Goal: Information Seeking & Learning: Check status

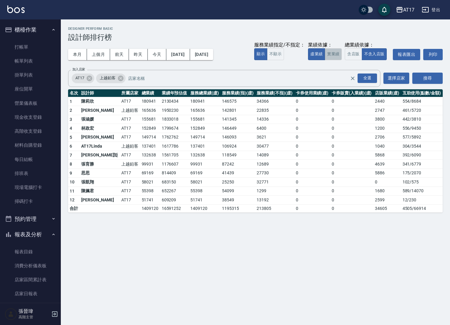
click at [333, 53] on button "實業績" at bounding box center [332, 54] width 17 height 12
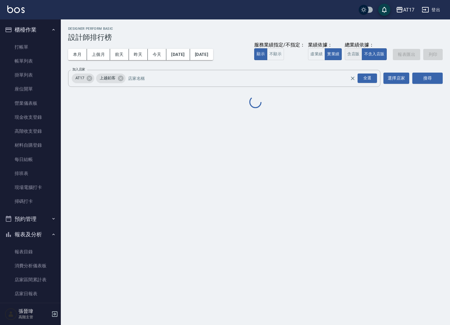
click at [348, 54] on button "含店販" at bounding box center [352, 54] width 17 height 12
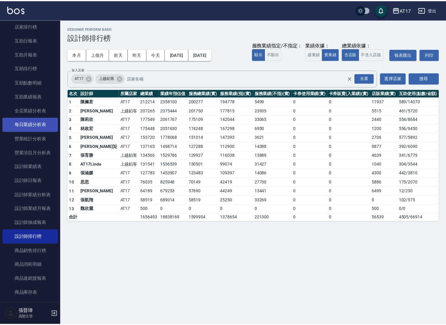
scroll to position [268, 0]
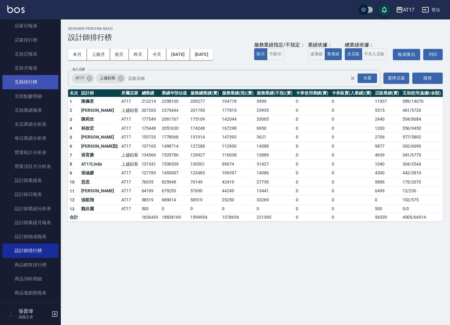
click at [34, 79] on link "互助排行榜" at bounding box center [30, 82] width 56 height 14
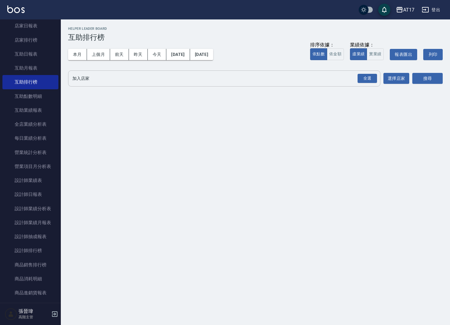
click at [302, 71] on div "全選 加入店家" at bounding box center [224, 78] width 312 height 16
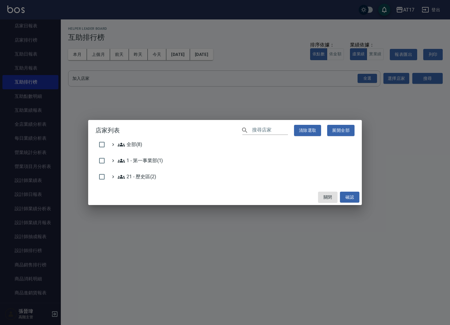
click at [300, 74] on div "店家列表 ​ 清除選取 展開全部 全部(8) 1 - 第一事業部(1) 21 - 歷史區(2) 關閉 確認" at bounding box center [225, 162] width 450 height 325
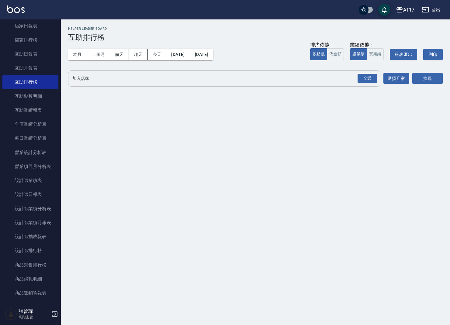
click at [296, 78] on input "加入店家" at bounding box center [219, 78] width 297 height 11
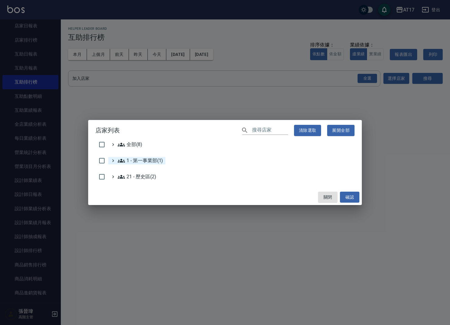
click at [144, 159] on 第一事業部\(1\) "1 - 第一事業部(1)" at bounding box center [140, 160] width 45 height 7
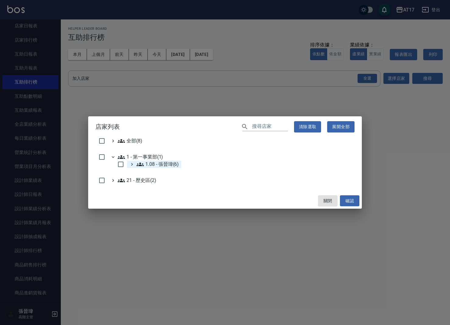
click at [162, 167] on 張晉瑋\(6\) "1.08 - 張晉瑋(6)" at bounding box center [157, 164] width 42 height 7
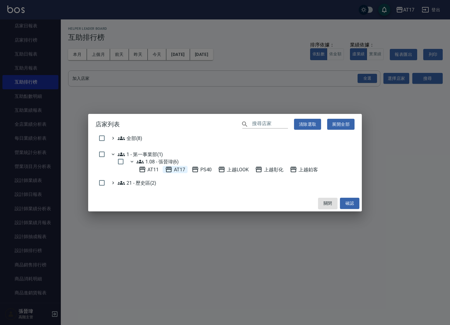
click at [181, 171] on span "AT17" at bounding box center [175, 169] width 20 height 7
click at [230, 172] on span "上越LOOK" at bounding box center [233, 169] width 31 height 7
click at [302, 171] on span "上越鉑客" at bounding box center [303, 169] width 28 height 7
click at [349, 206] on button "確認" at bounding box center [349, 203] width 19 height 11
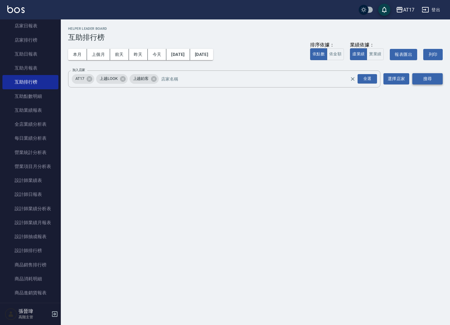
click at [426, 80] on button "搜尋" at bounding box center [427, 78] width 30 height 11
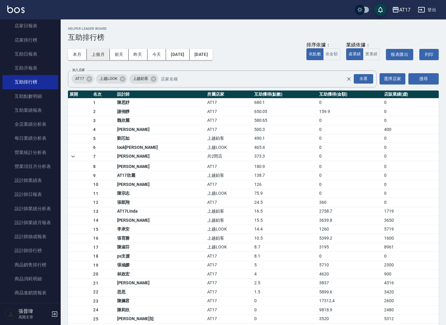
click at [98, 56] on button "上個月" at bounding box center [98, 54] width 23 height 11
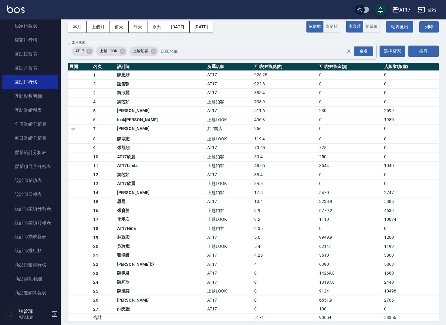
scroll to position [27, 0]
